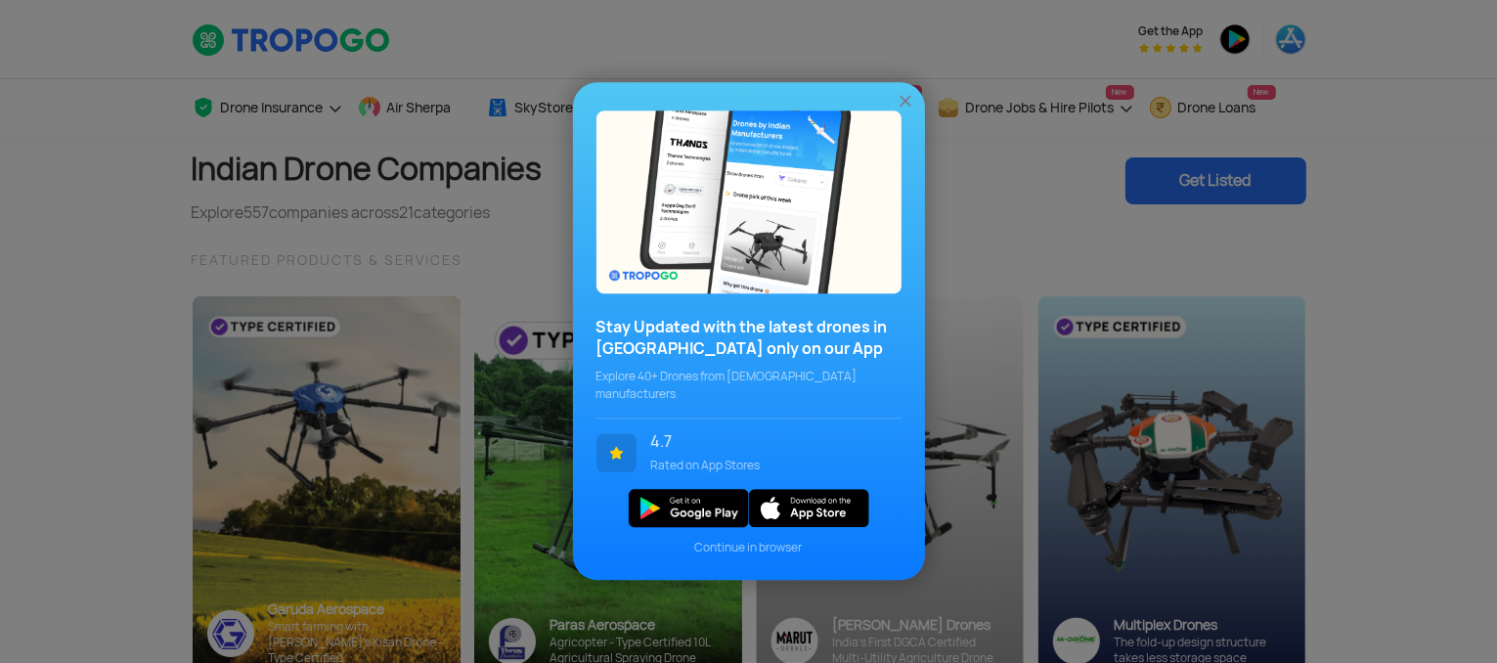
click at [904, 99] on div at bounding box center [906, 100] width 20 height 21
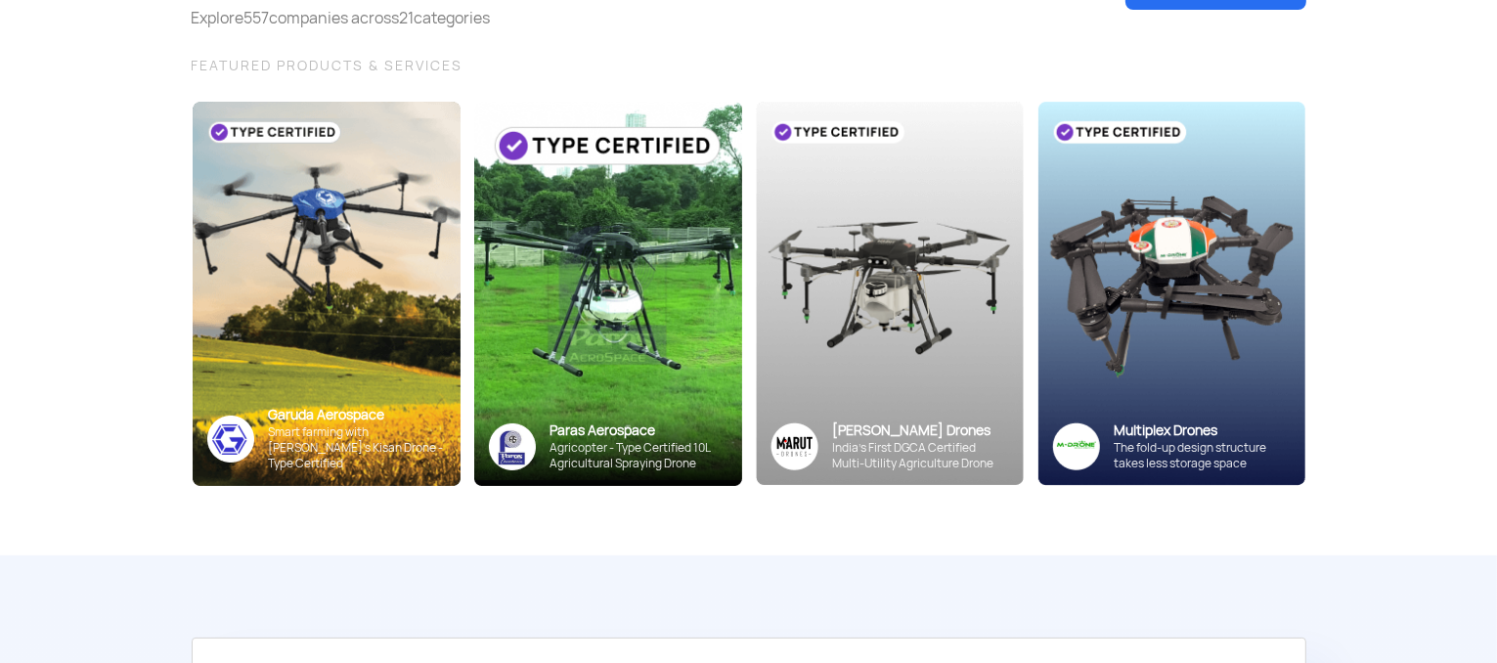
scroll to position [235, 0]
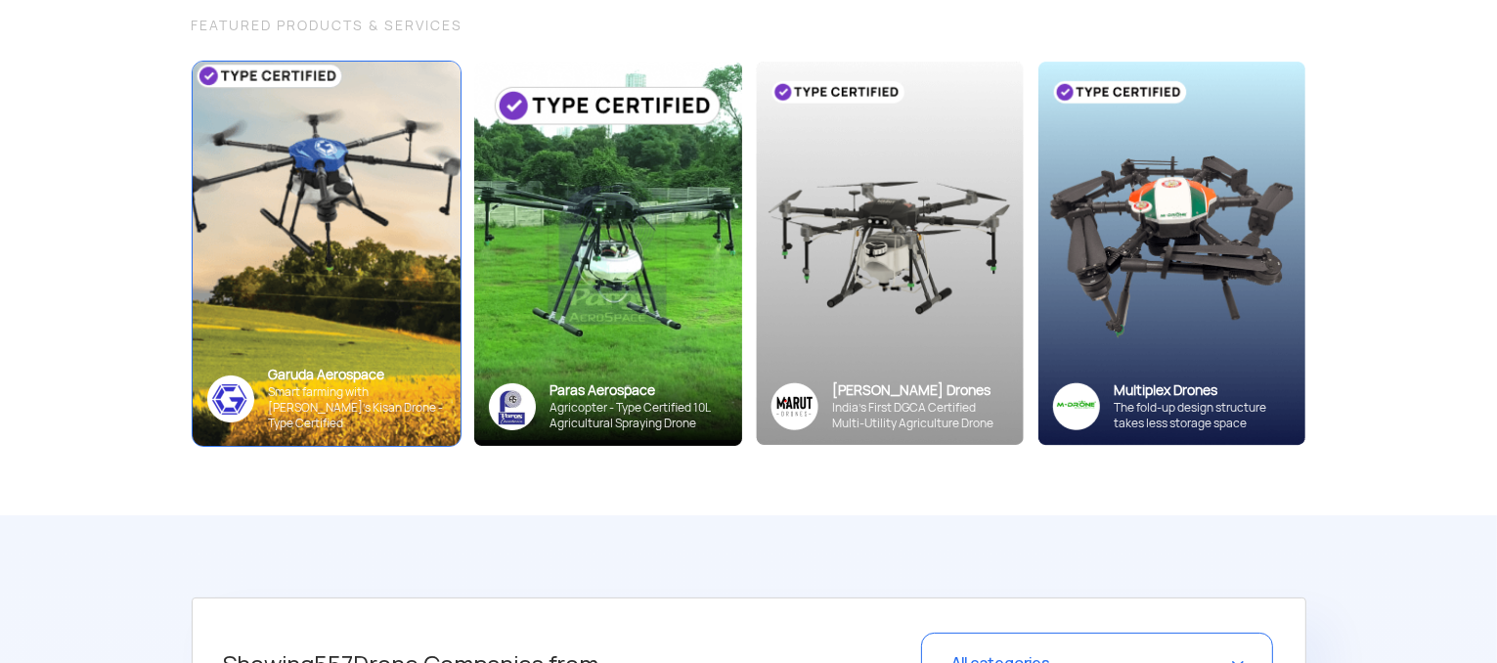
click at [284, 360] on img at bounding box center [326, 253] width 294 height 422
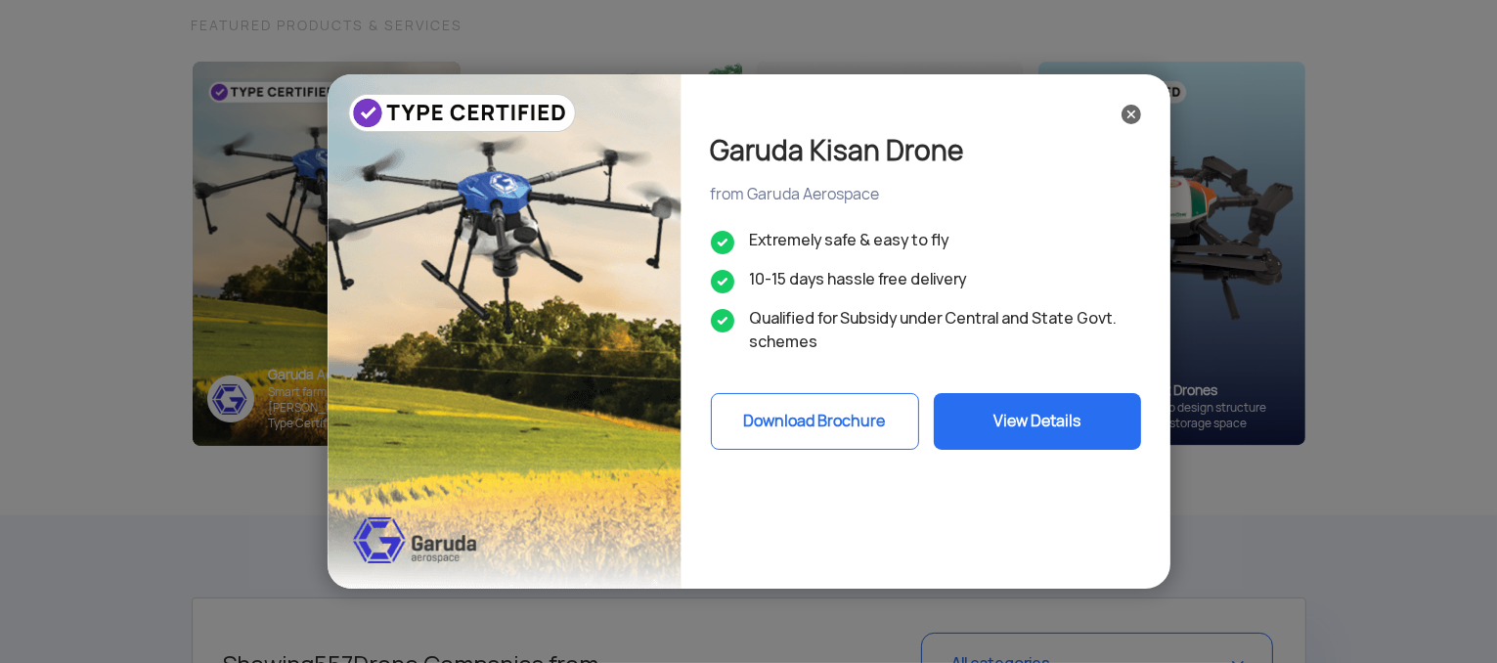
click at [1015, 423] on button "View Details" at bounding box center [1037, 421] width 207 height 57
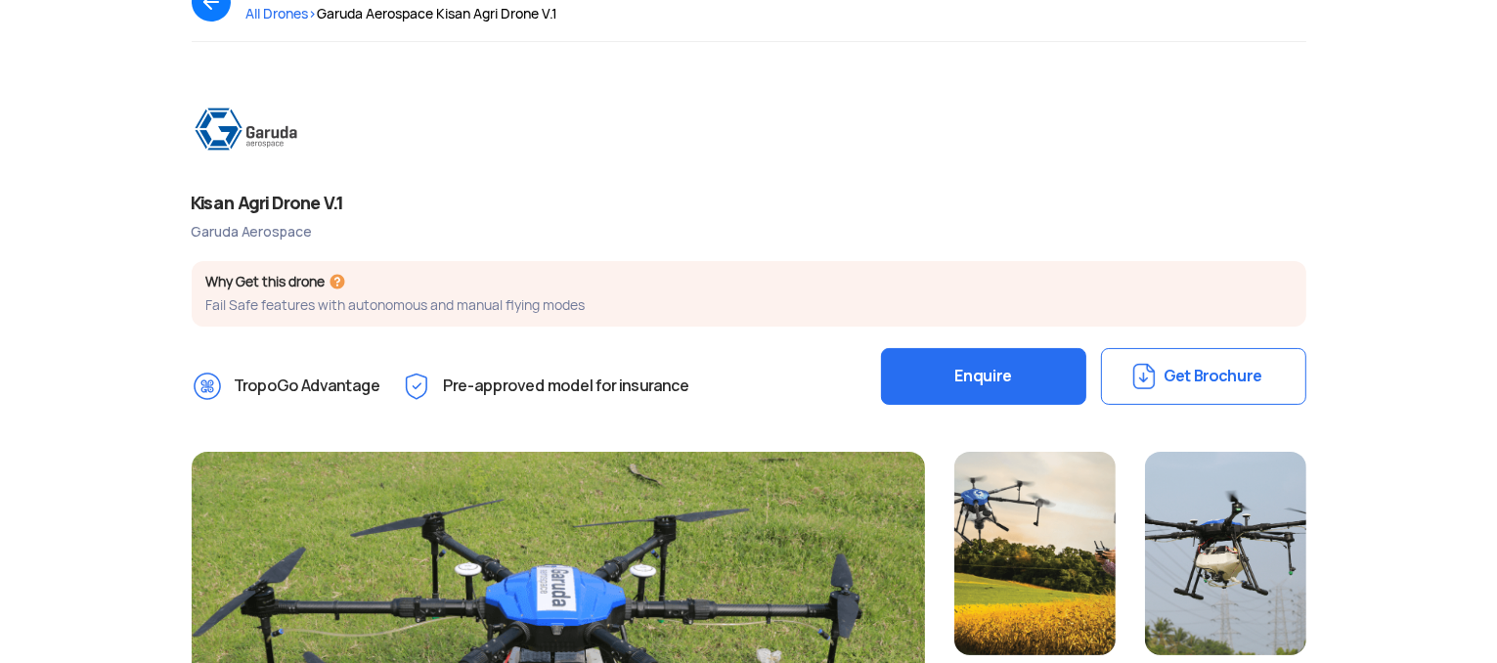
scroll to position [180, 0]
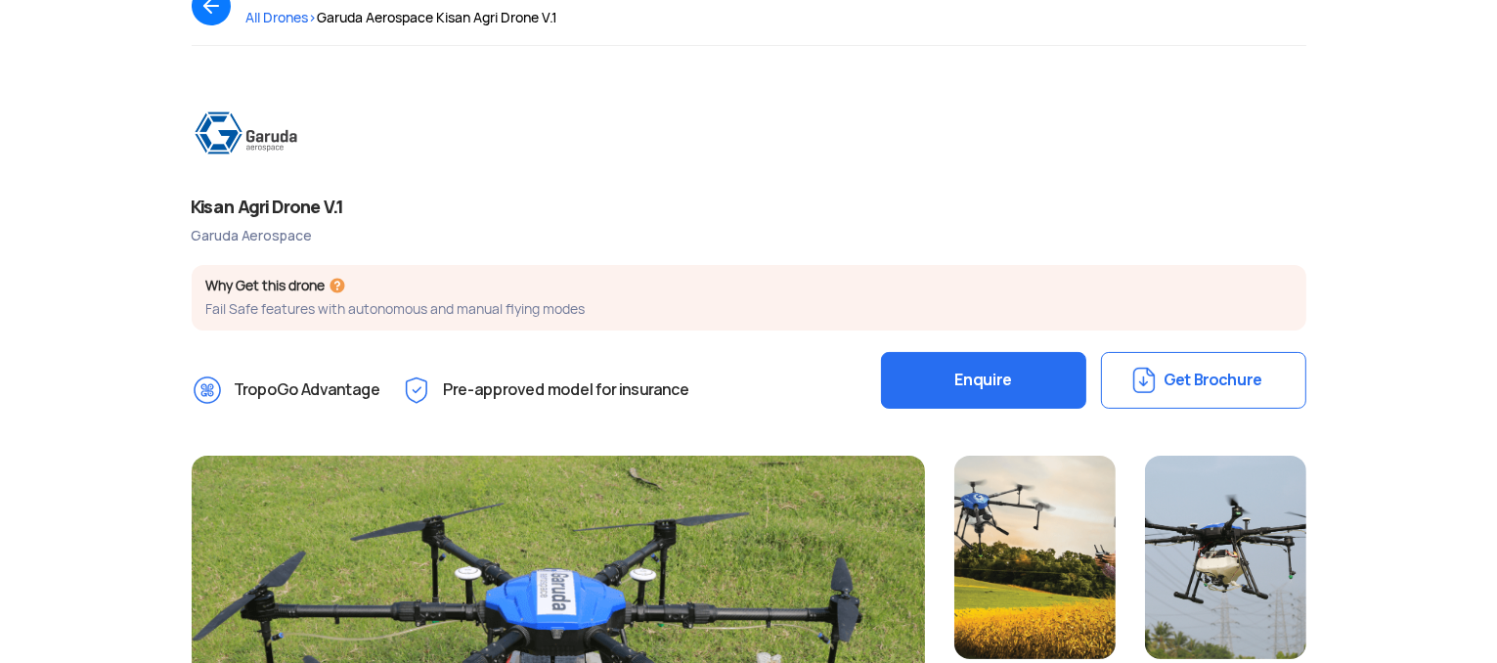
click at [1165, 384] on button "Get Brochure" at bounding box center [1203, 380] width 205 height 57
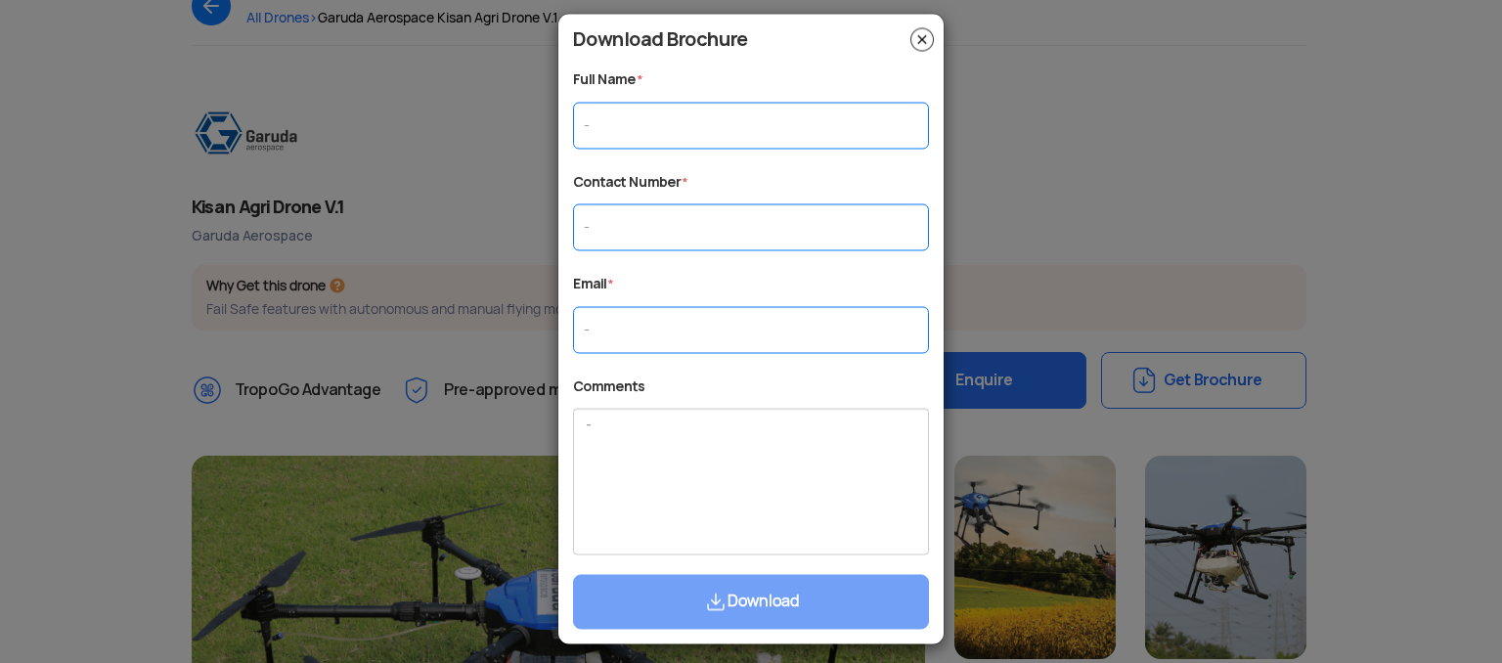
click at [924, 36] on img at bounding box center [921, 38] width 23 height 23
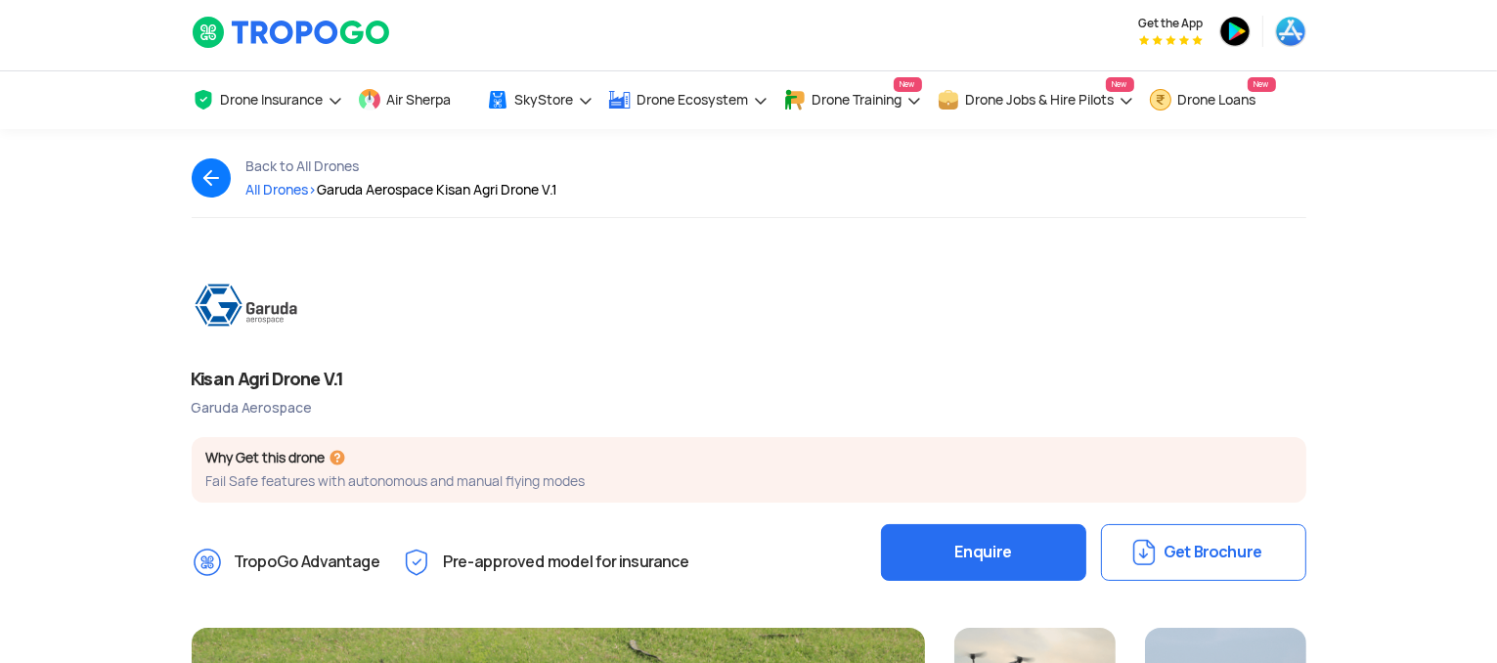
scroll to position [0, 0]
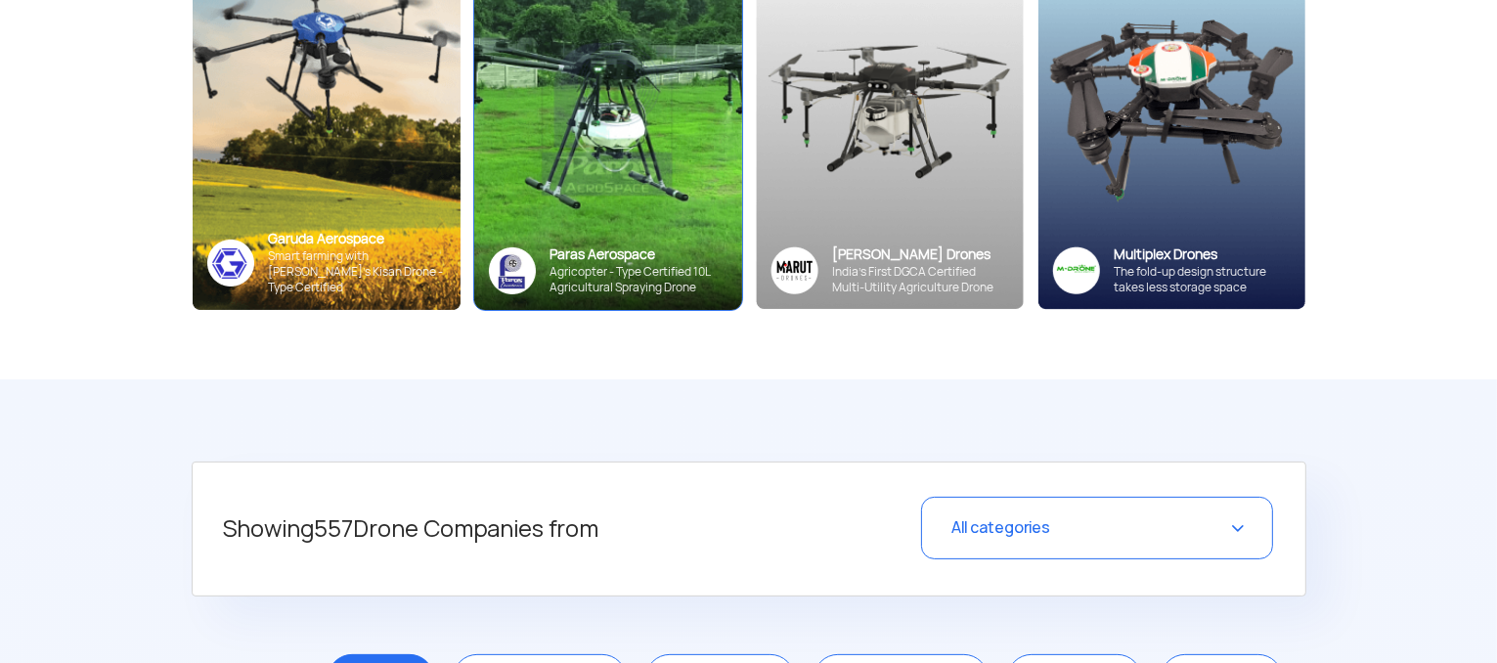
click at [641, 253] on div "Paras Aerospace" at bounding box center [638, 254] width 177 height 19
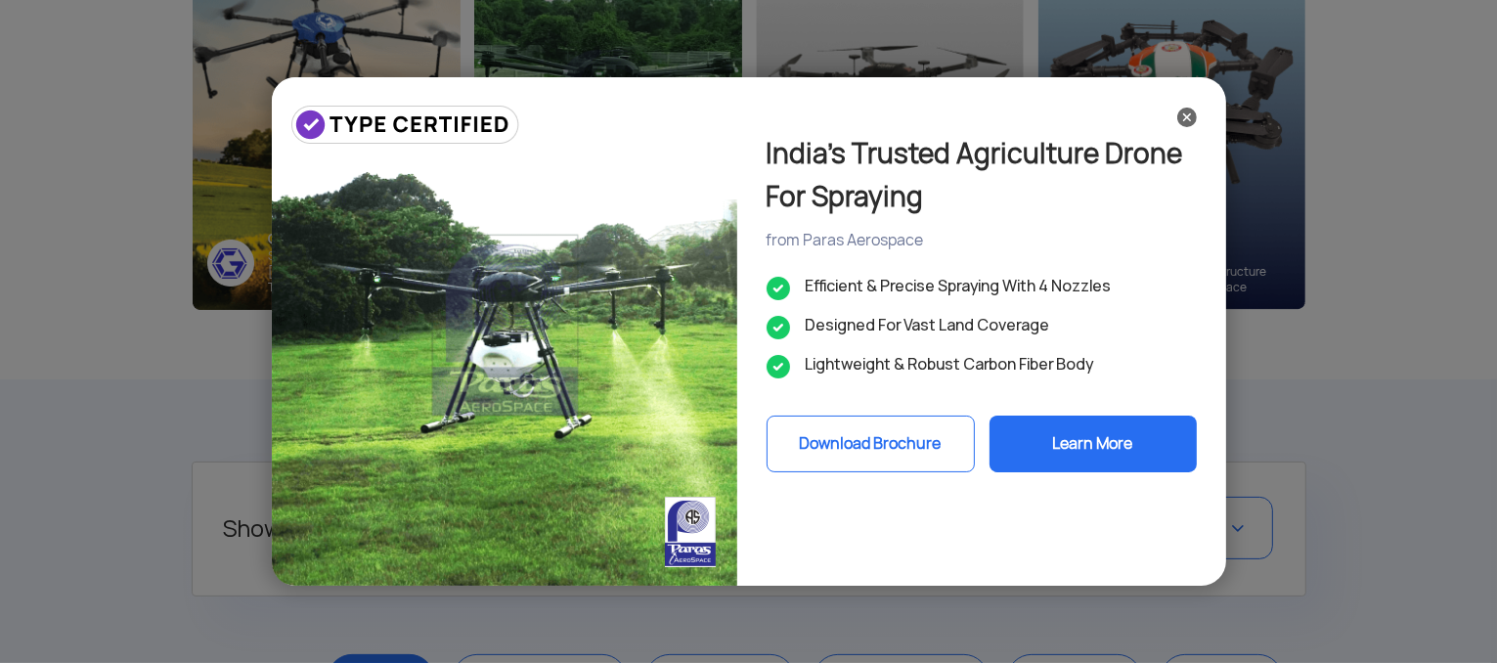
click at [913, 453] on button "Download Brochure" at bounding box center [870, 444] width 208 height 57
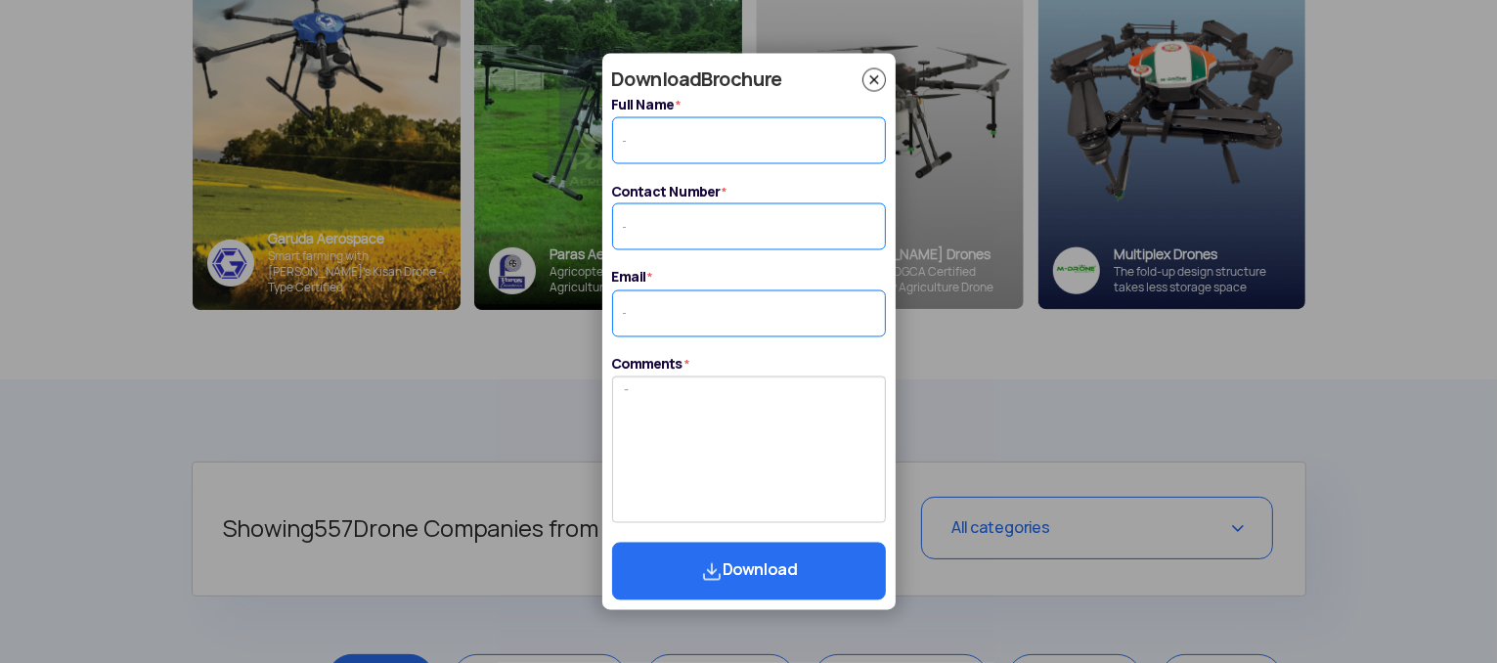
click at [870, 86] on img at bounding box center [873, 79] width 23 height 23
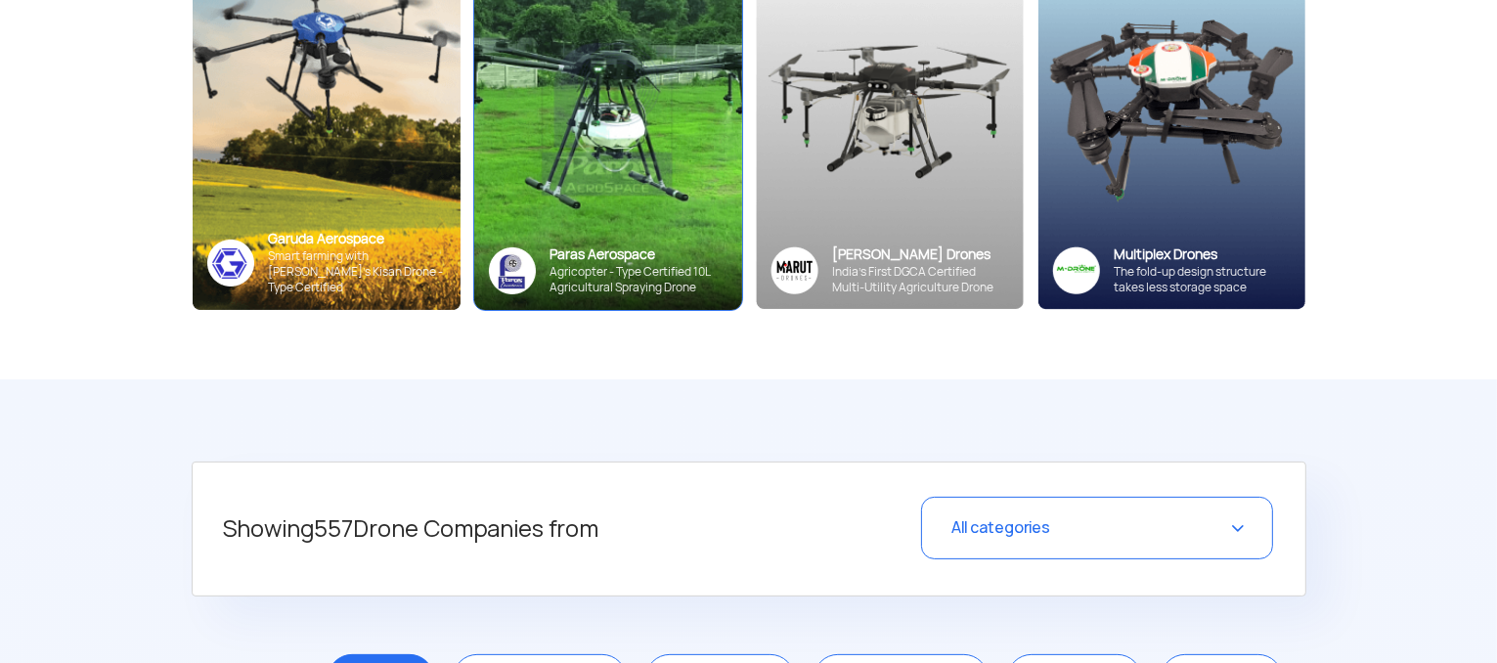
click at [674, 227] on img at bounding box center [607, 117] width 294 height 422
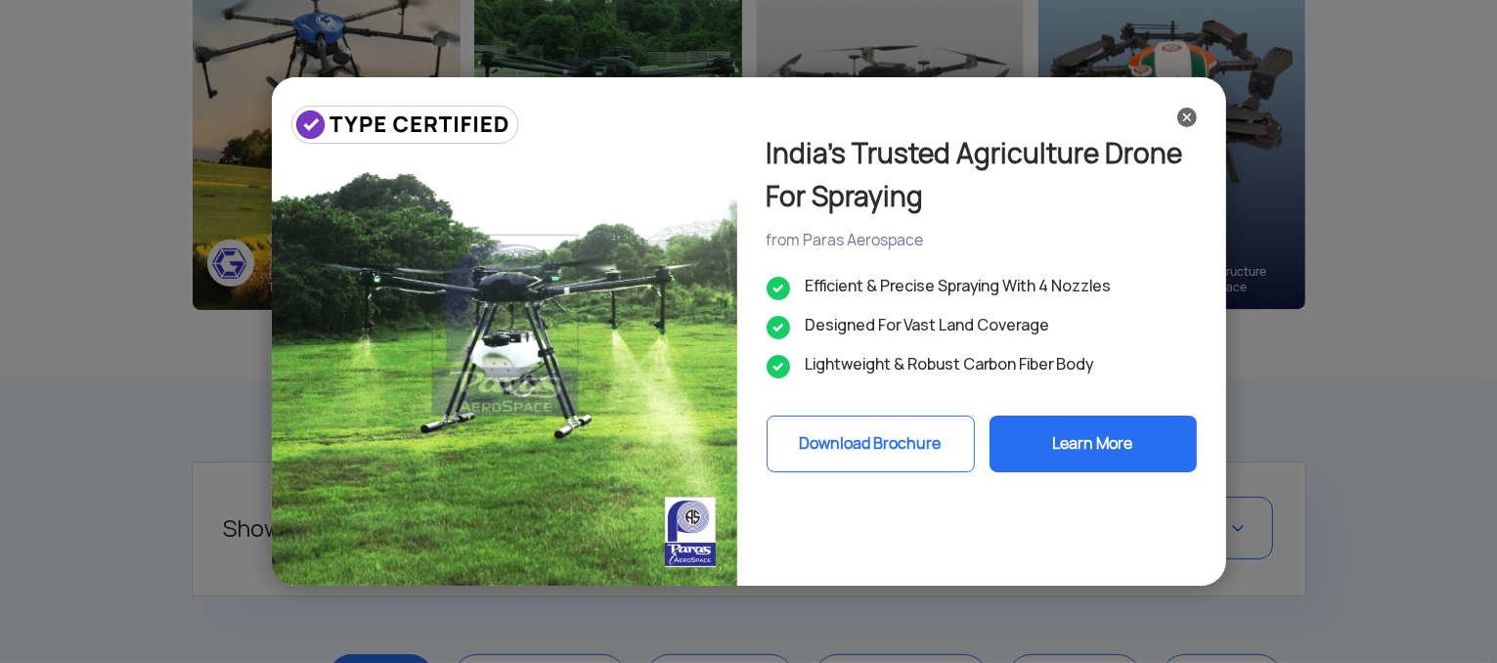
click at [1057, 434] on button "Learn More" at bounding box center [1092, 444] width 207 height 57
click at [1191, 124] on img at bounding box center [1187, 118] width 20 height 20
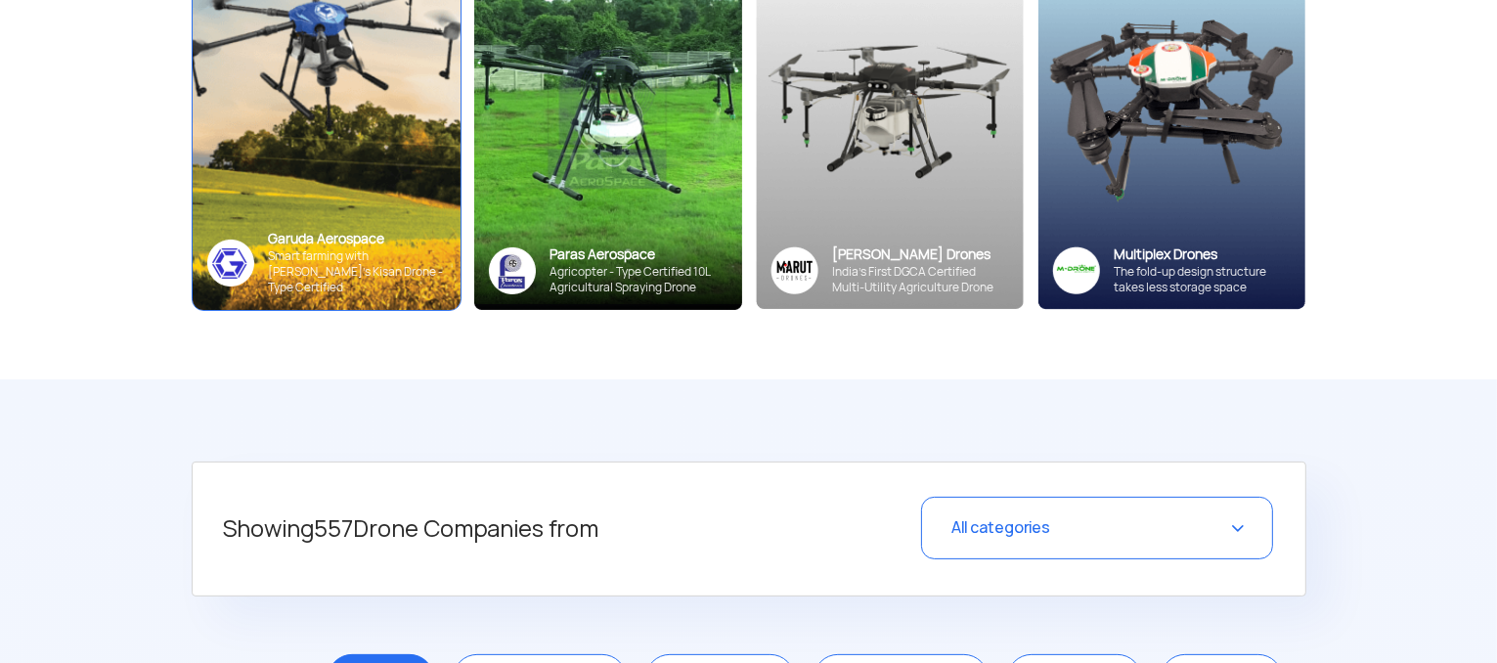
click at [349, 191] on img at bounding box center [326, 117] width 294 height 422
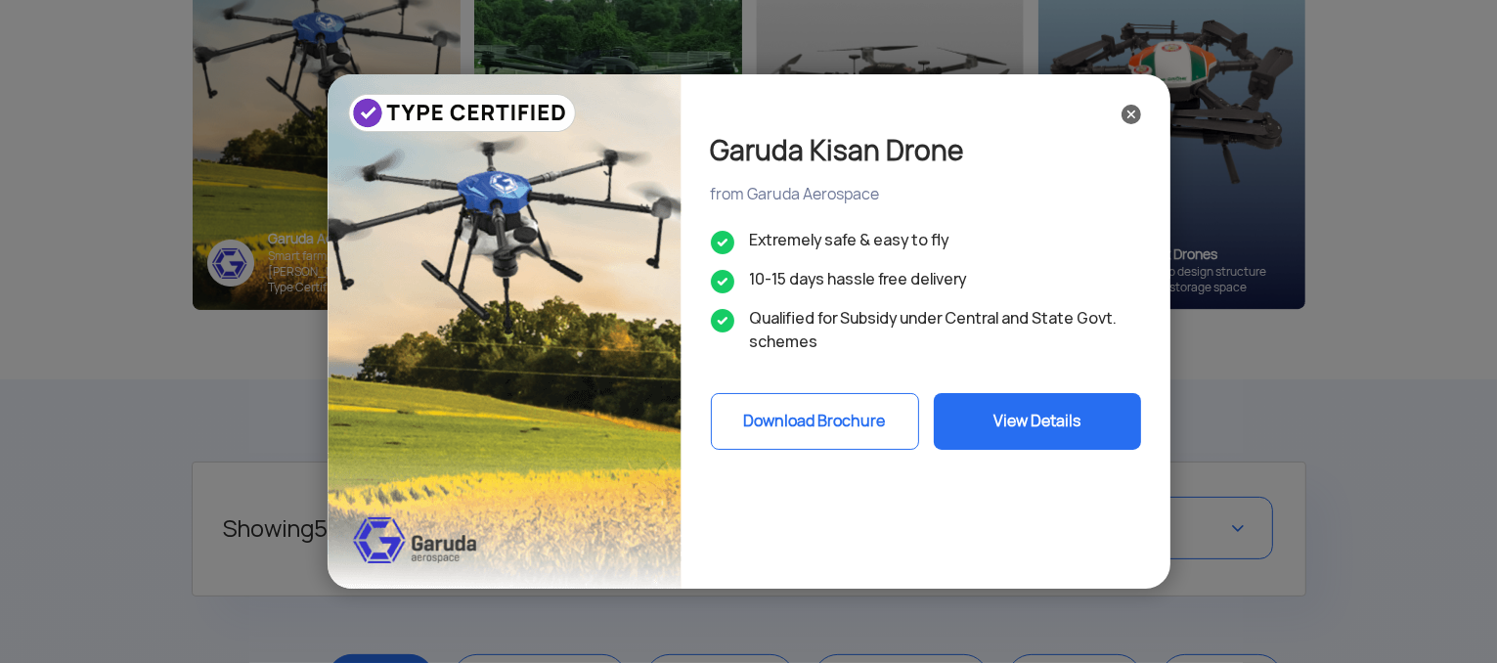
click at [1080, 435] on button "View Details" at bounding box center [1037, 421] width 207 height 57
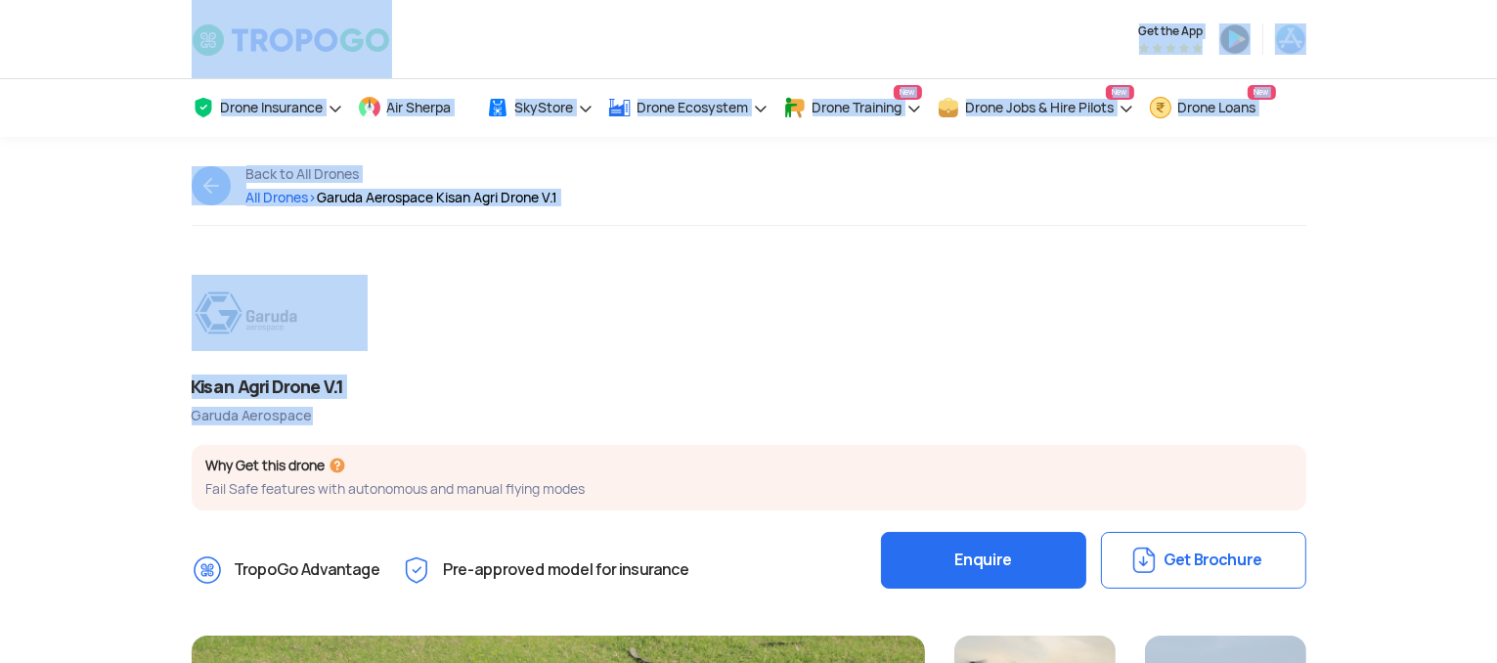
click at [1153, 333] on div "Kisan Agri Drone V.1 Garuda Aerospace Why Get this drone Fail Safe features wit…" at bounding box center [749, 438] width 1144 height 326
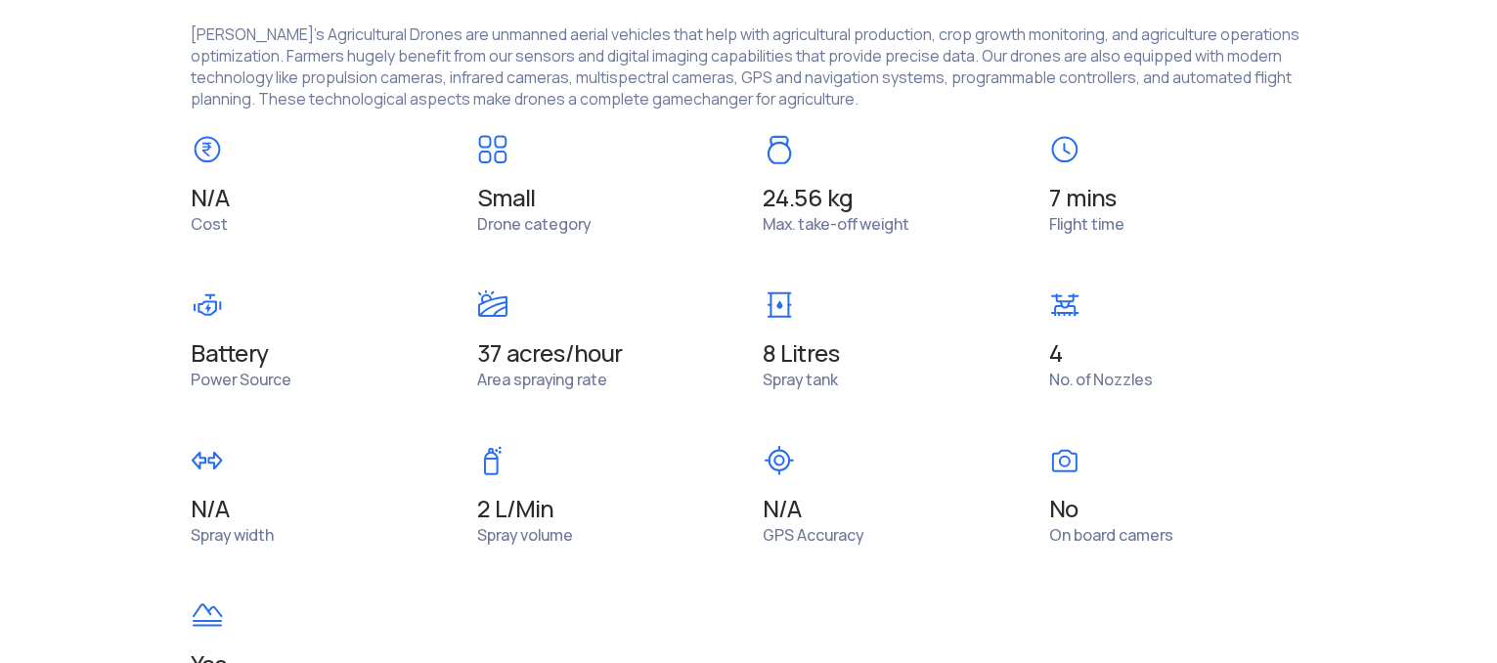
scroll to position [1482, 0]
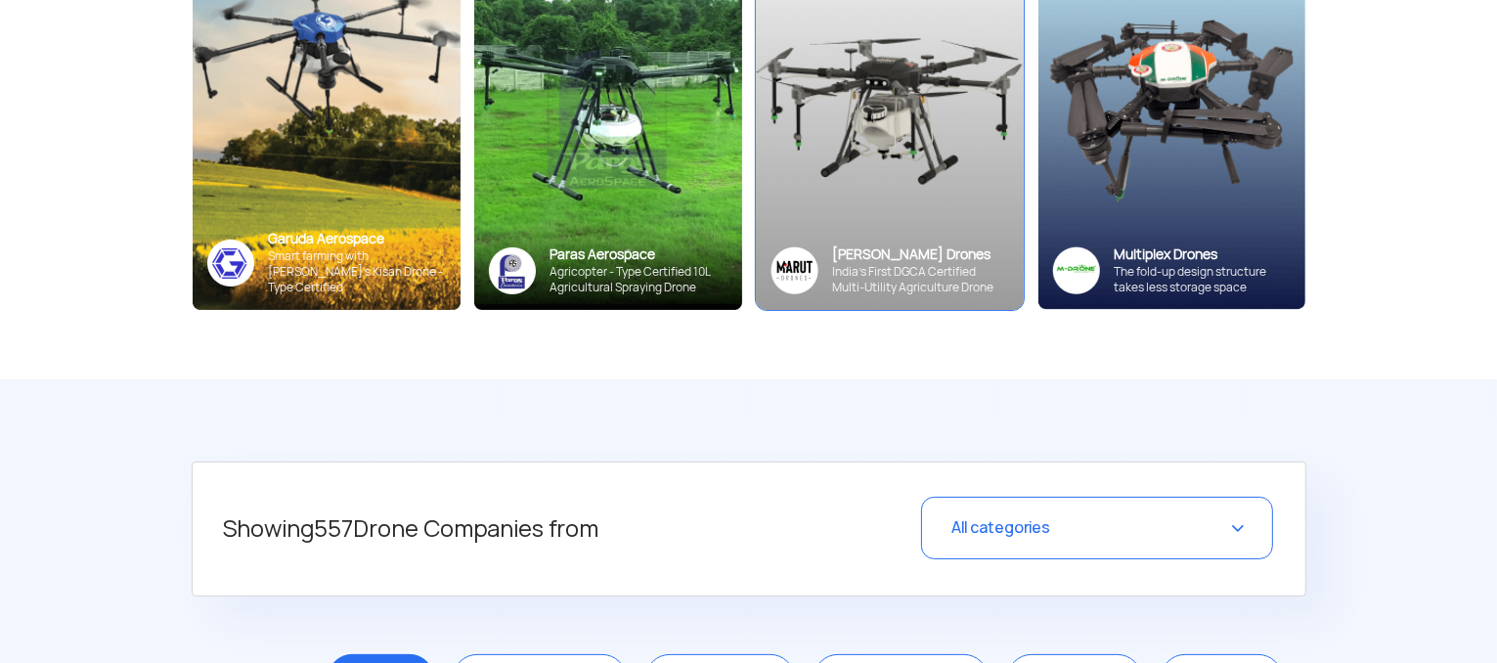
click at [893, 214] on img at bounding box center [889, 116] width 294 height 421
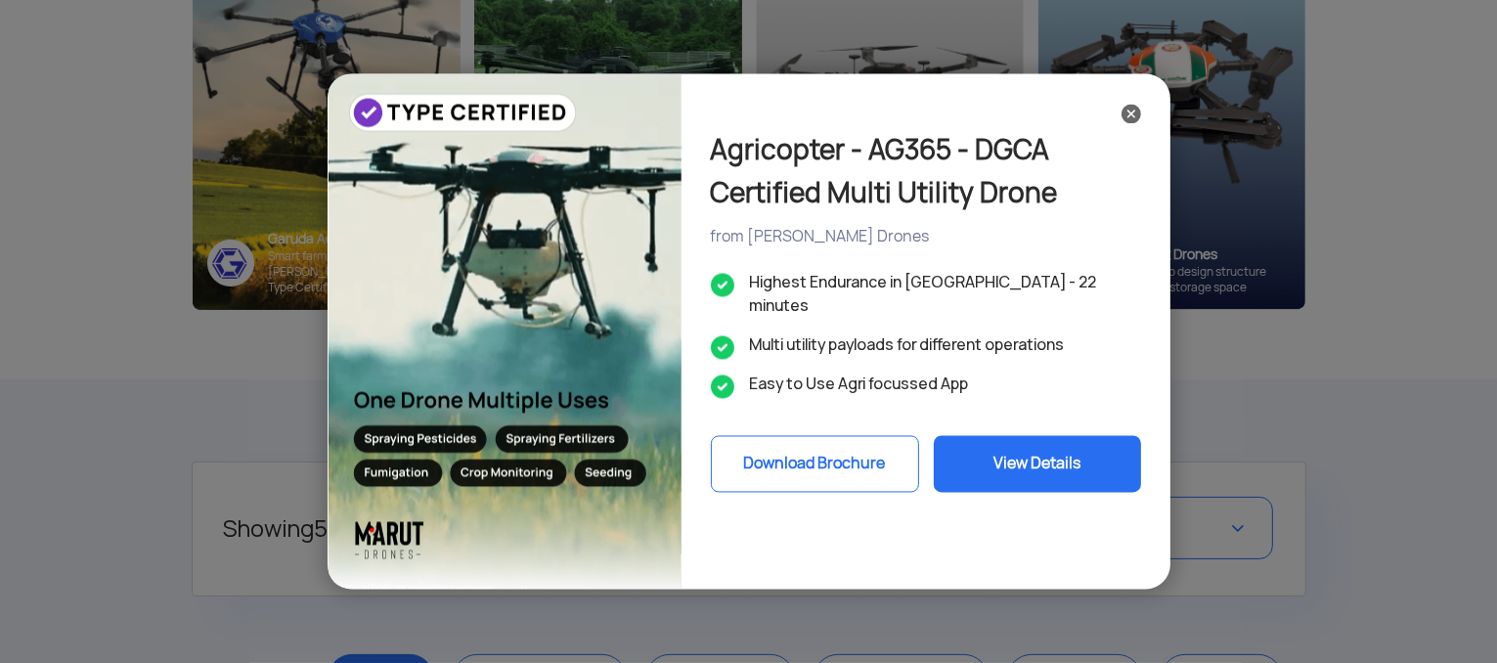
click at [1071, 450] on button "View Details" at bounding box center [1037, 464] width 207 height 57
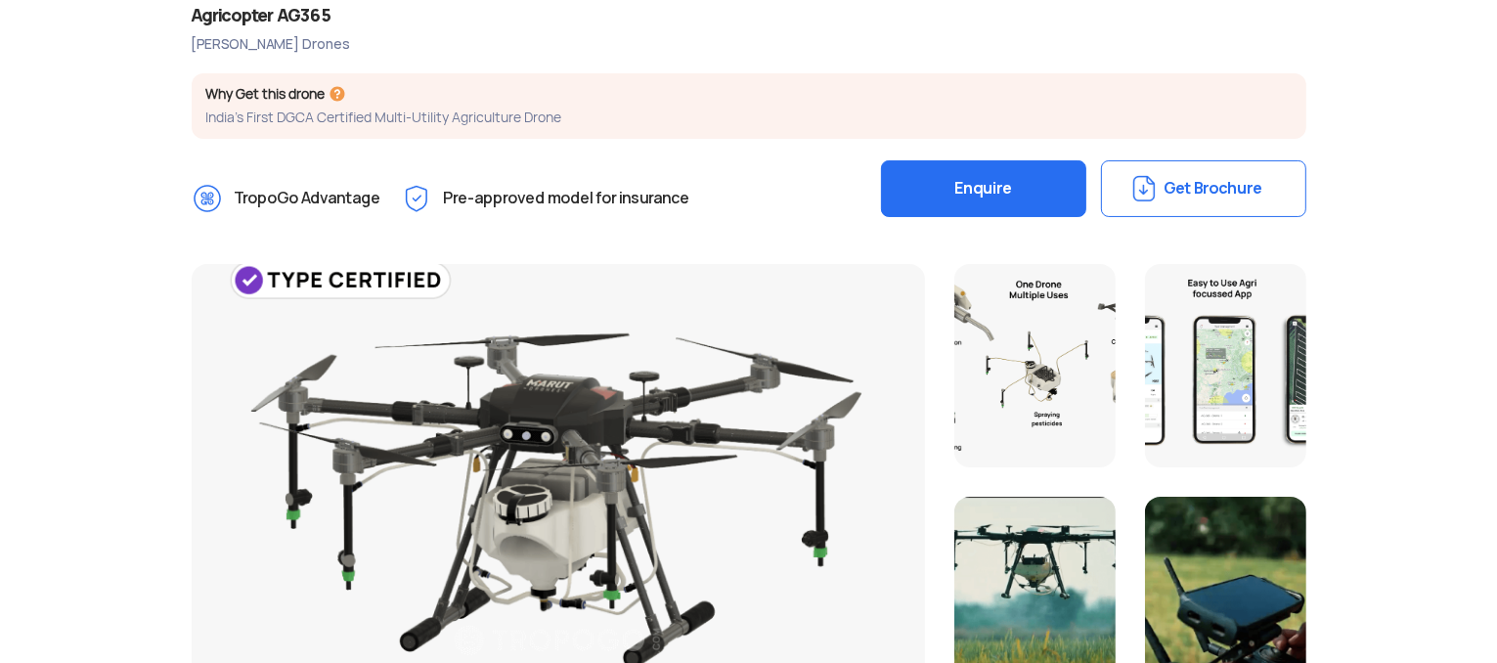
scroll to position [191, 0]
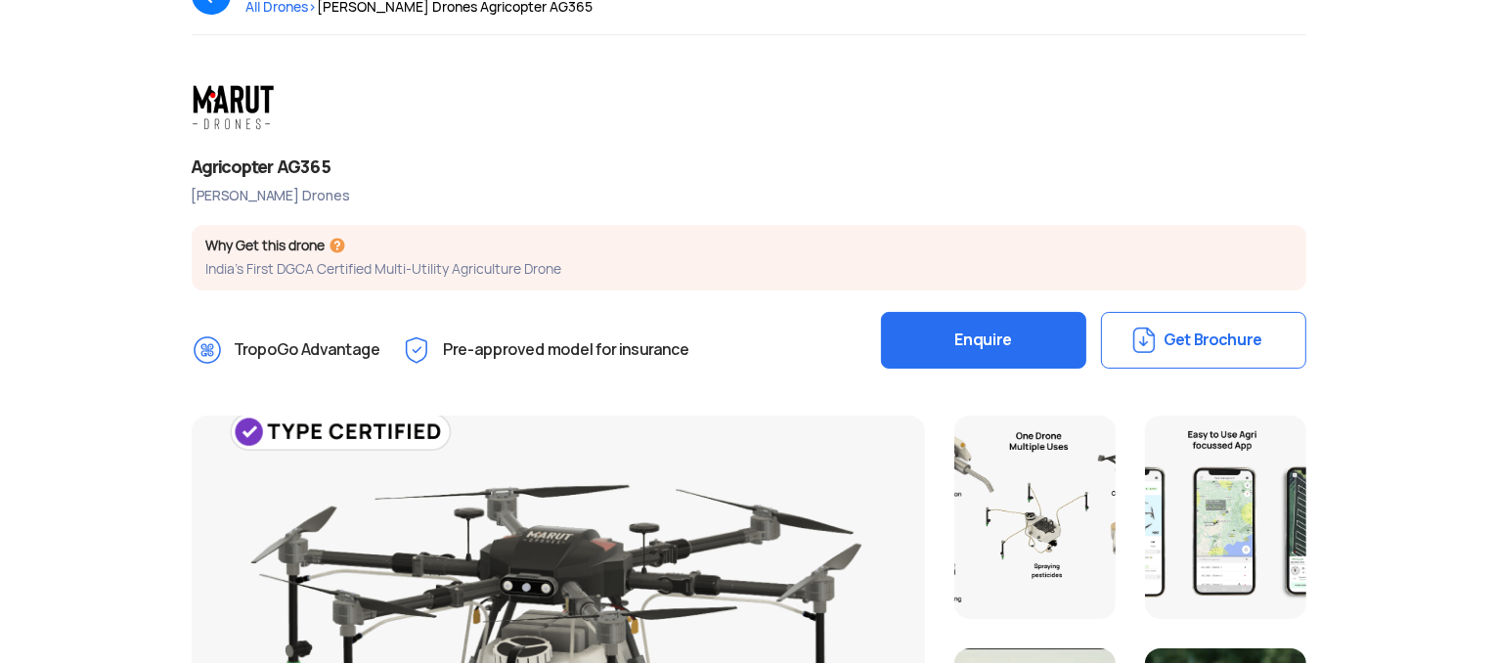
click at [1067, 527] on div at bounding box center [1034, 517] width 161 height 203
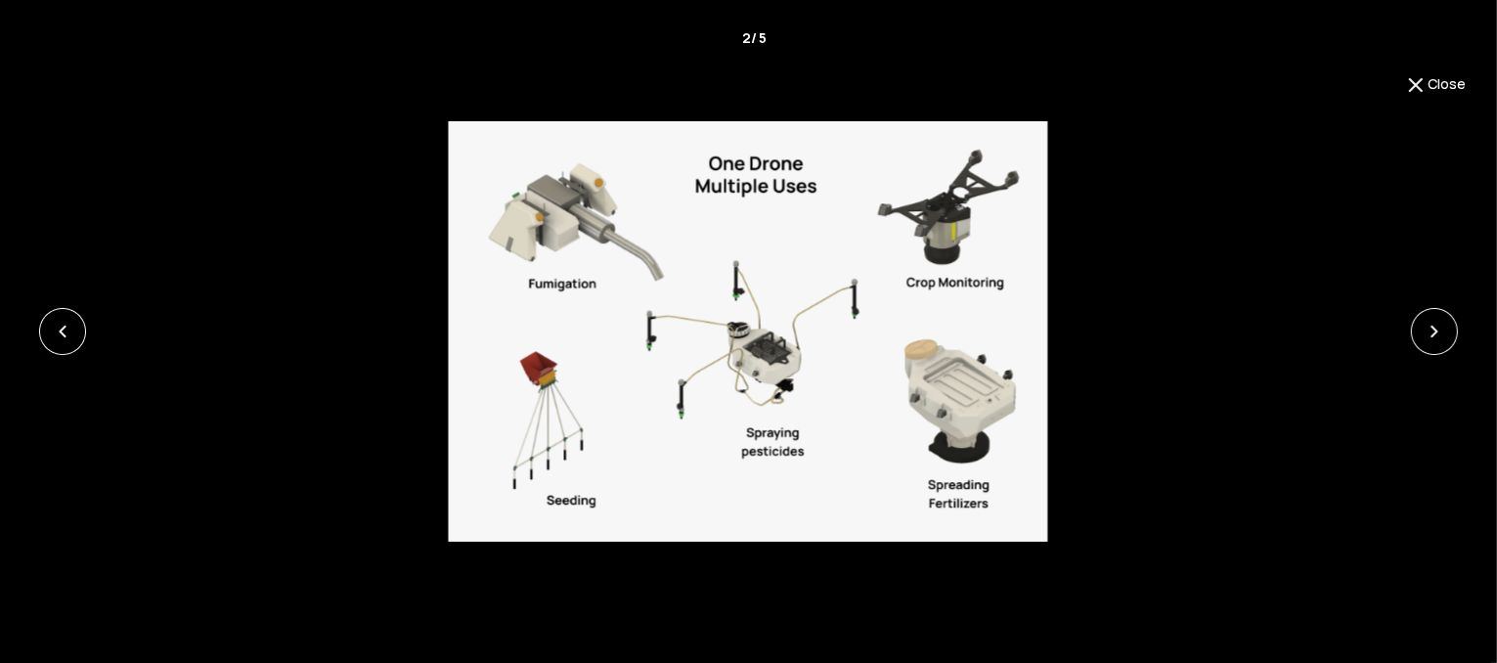
click at [1420, 92] on img at bounding box center [1415, 84] width 23 height 23
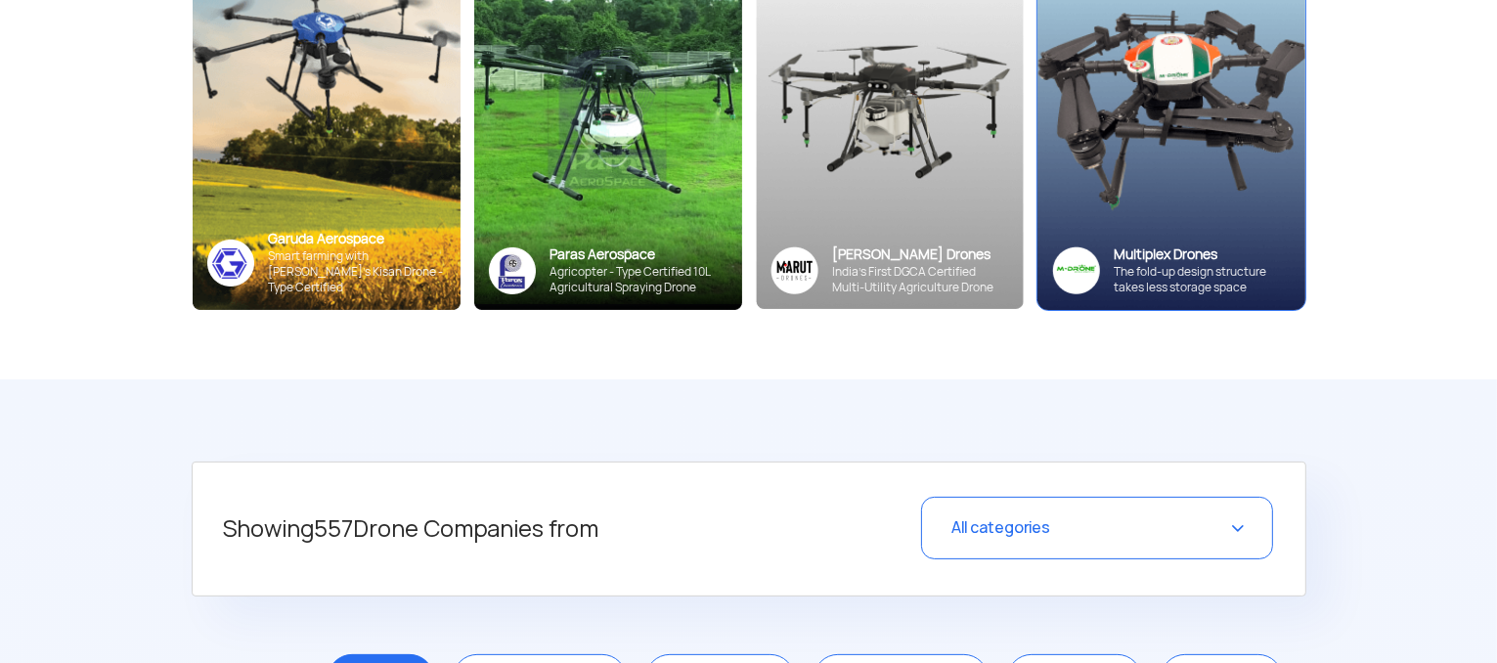
click at [1185, 209] on img at bounding box center [1171, 117] width 294 height 422
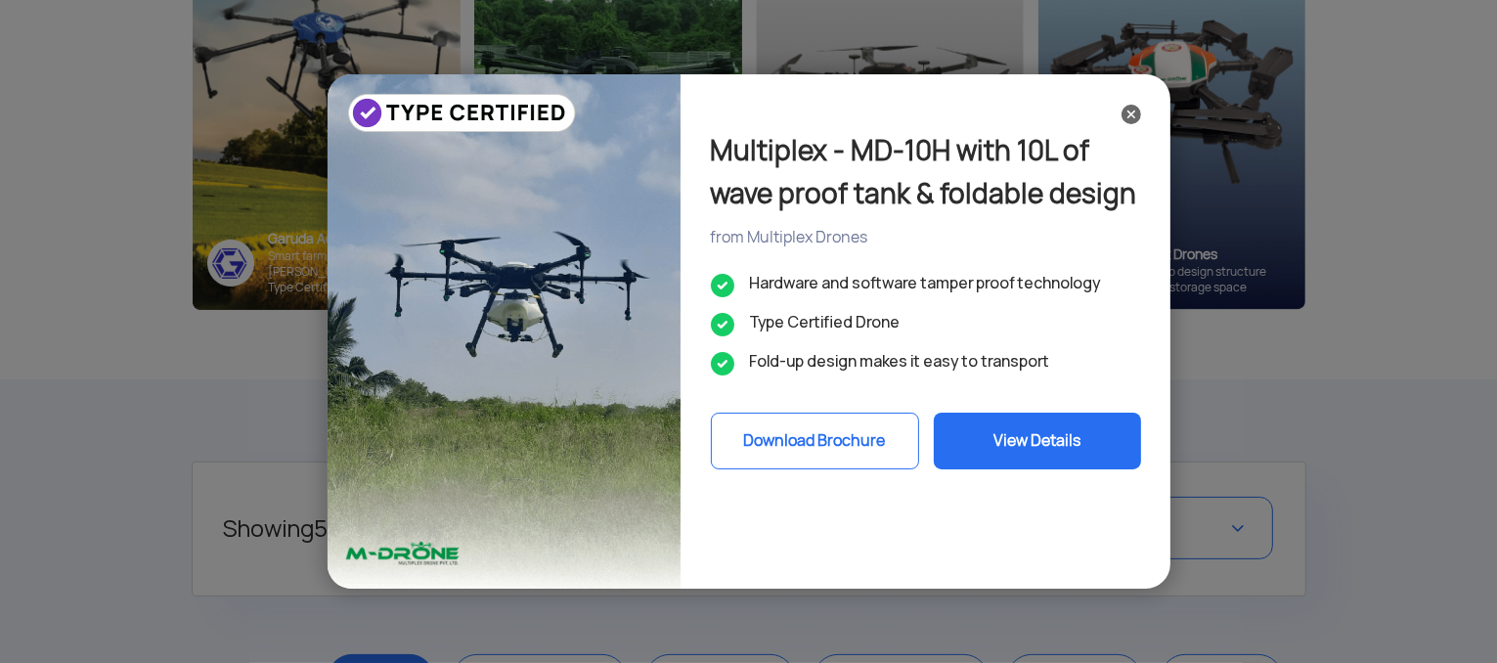
click at [1008, 432] on button "View Details" at bounding box center [1037, 441] width 207 height 57
